Goal: Task Accomplishment & Management: Use online tool/utility

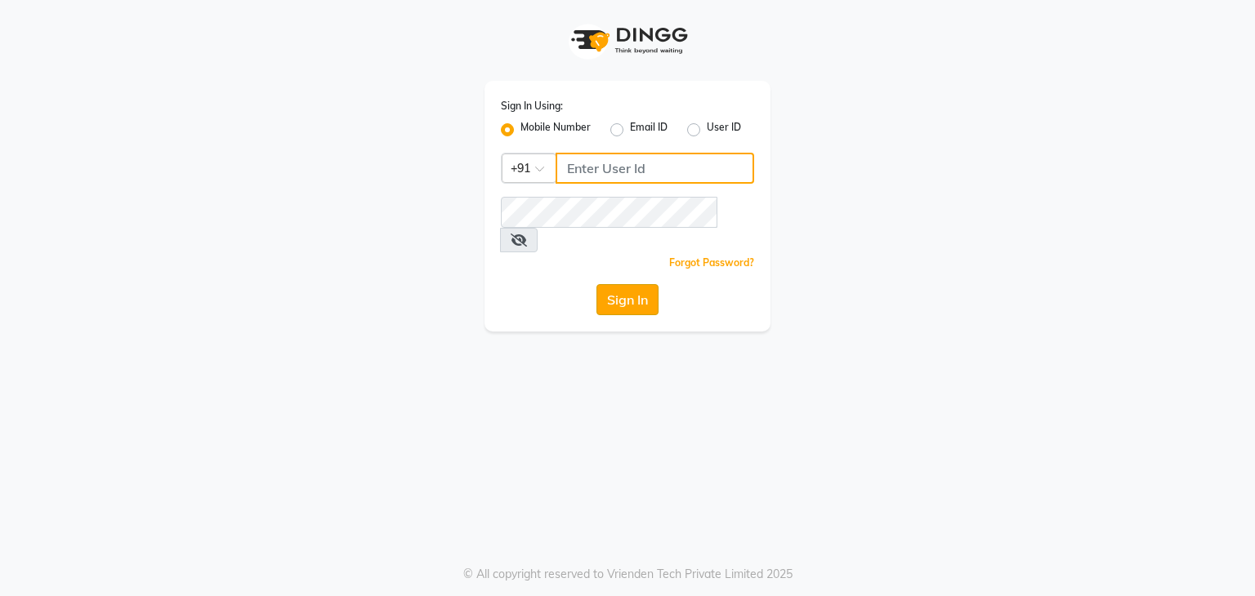
type input "9930388551"
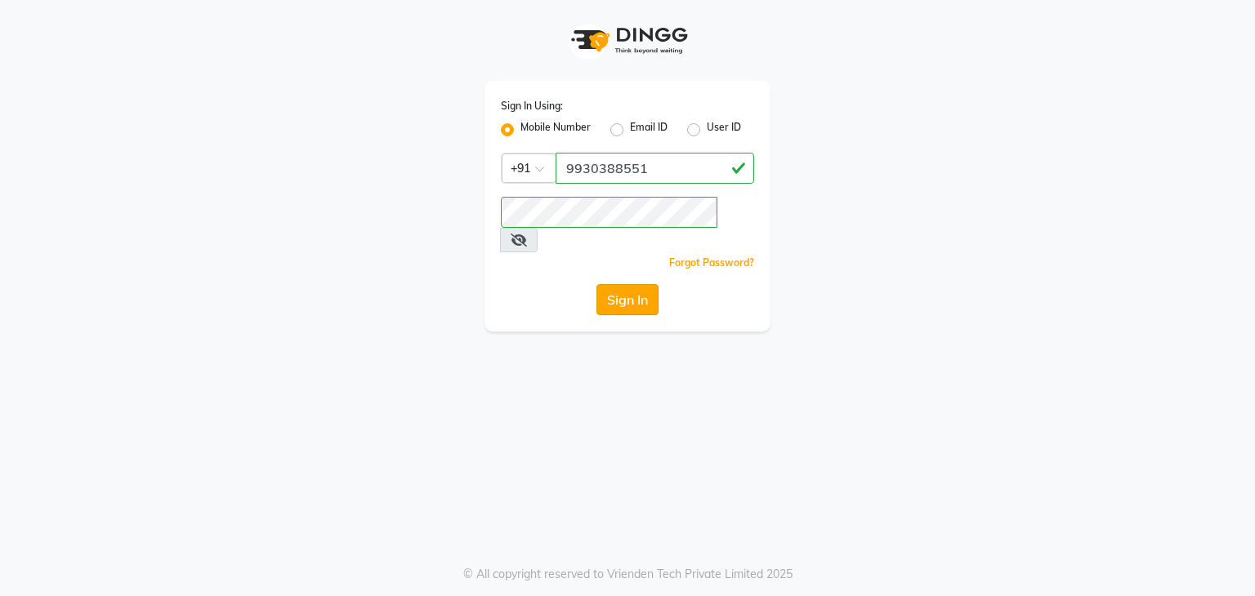
click at [627, 284] on button "Sign In" at bounding box center [627, 299] width 62 height 31
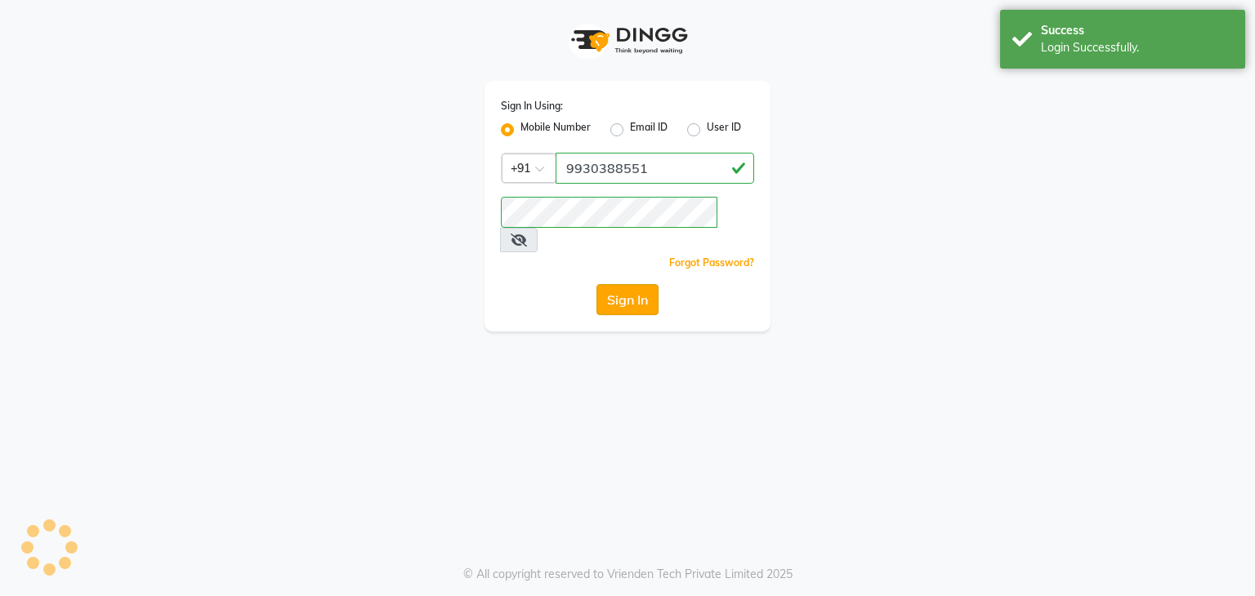
select select "service"
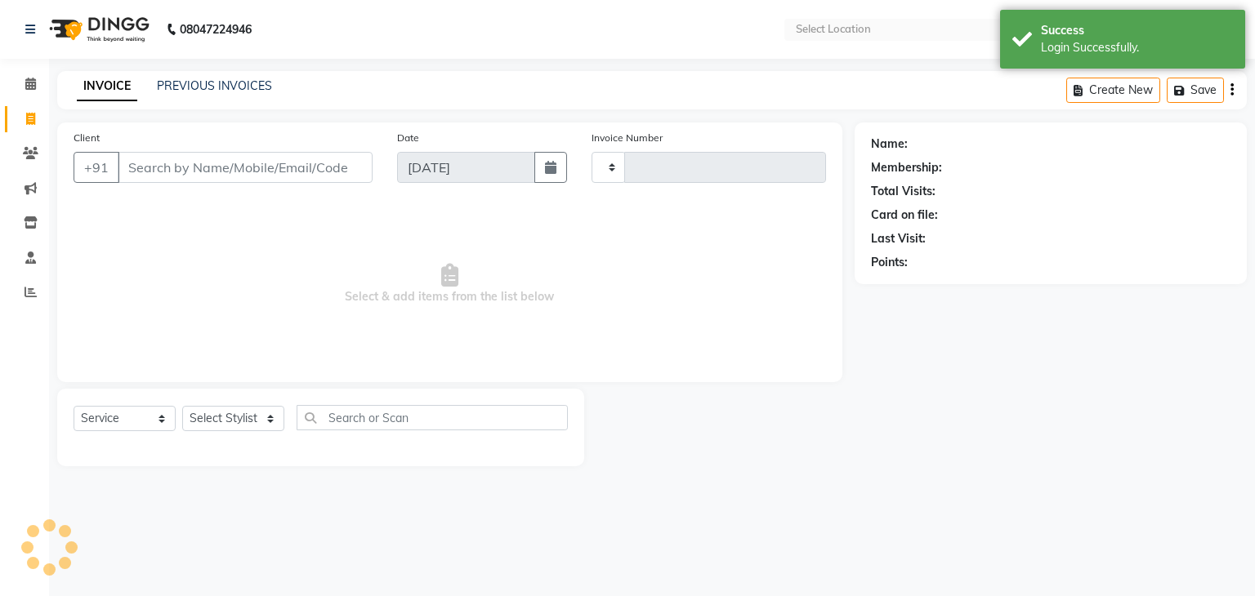
type input "1390"
select select "en"
select select "5659"
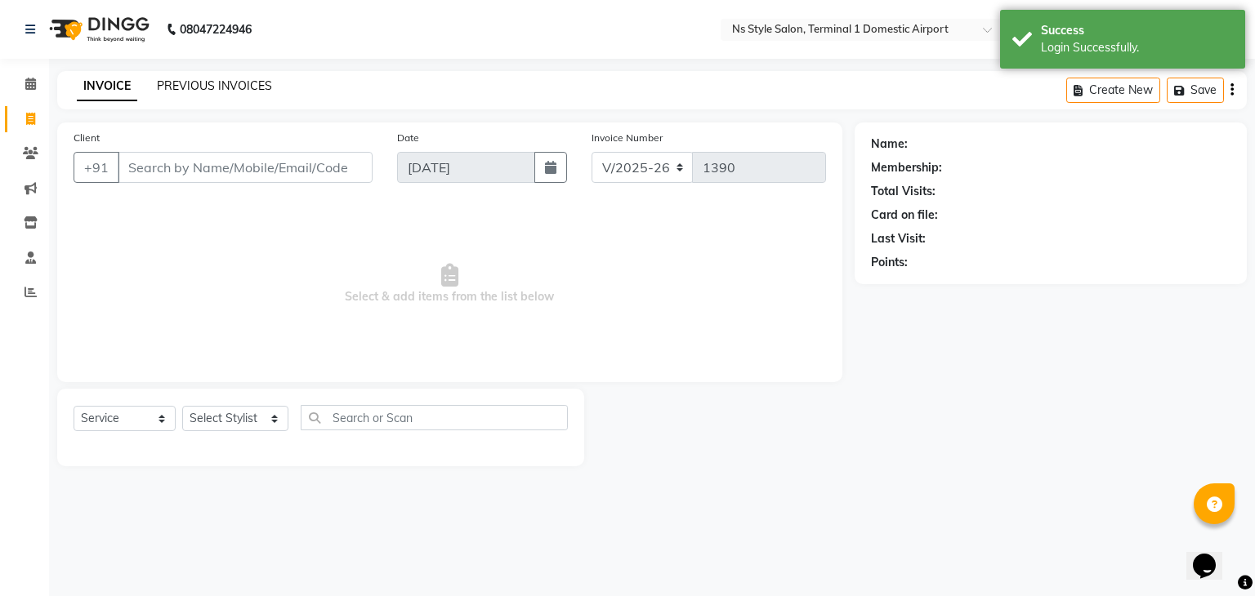
click at [237, 92] on link "PREVIOUS INVOICES" at bounding box center [214, 85] width 115 height 15
